Goal: Use online tool/utility: Utilize a website feature to perform a specific function

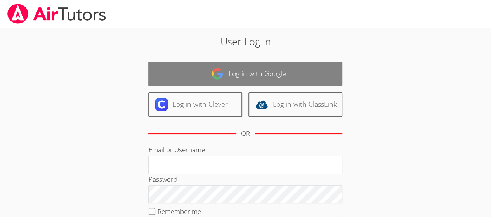
click at [241, 75] on link "Log in with Google" at bounding box center [245, 74] width 194 height 24
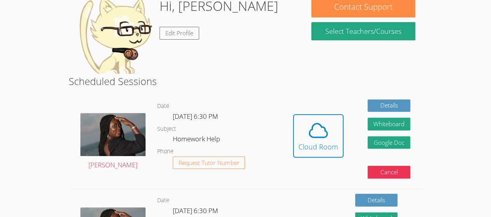
scroll to position [134, 0]
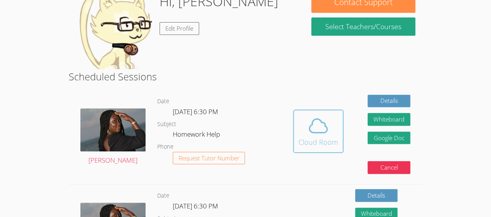
click at [320, 132] on icon at bounding box center [318, 126] width 18 height 14
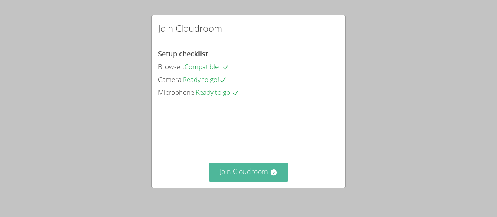
click at [228, 169] on button "Join Cloudroom" at bounding box center [249, 172] width 80 height 19
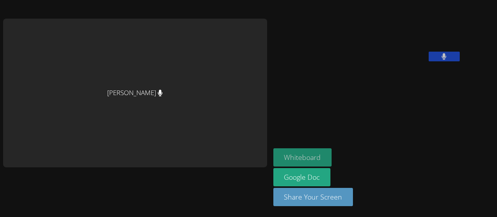
click at [275, 155] on button "Whiteboard" at bounding box center [302, 157] width 59 height 18
